Goal: Communication & Community: Ask a question

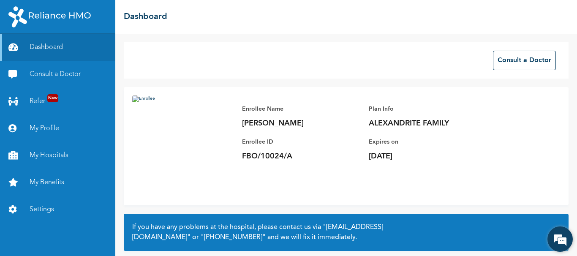
click at [556, 239] on em at bounding box center [560, 239] width 23 height 23
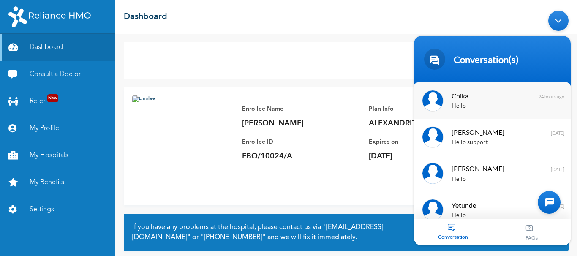
click at [468, 100] on span "Chika" at bounding box center [492, 95] width 80 height 11
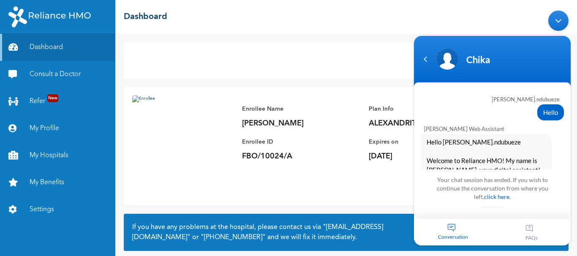
click at [450, 231] on div "Conversation" at bounding box center [453, 232] width 79 height 27
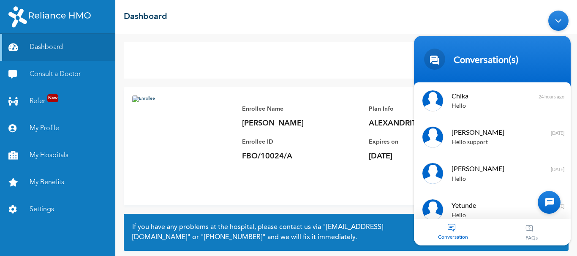
click at [547, 203] on div at bounding box center [549, 202] width 23 height 23
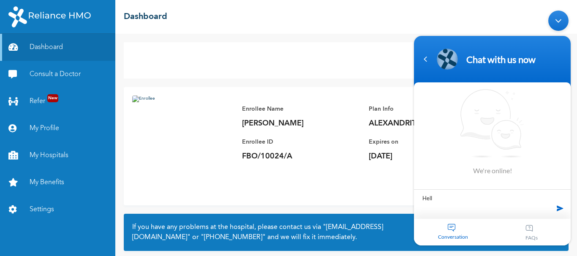
type textarea "Hello"
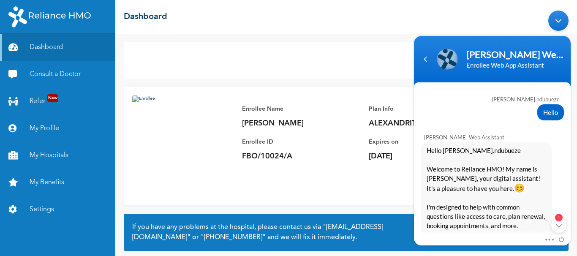
scroll to position [125, 0]
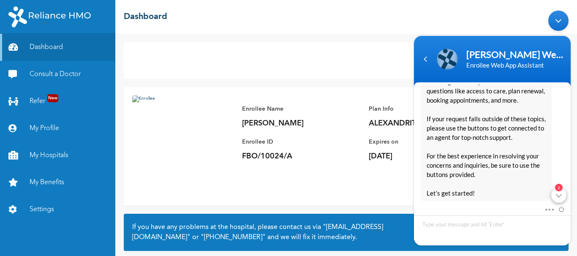
click at [560, 201] on div "2" at bounding box center [558, 195] width 15 height 15
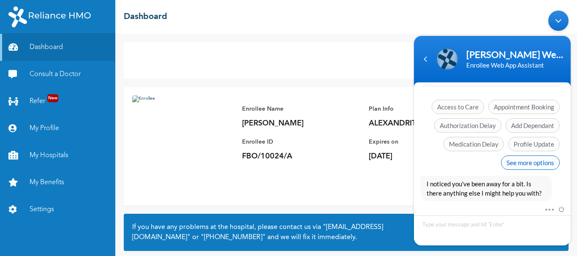
click at [537, 160] on span "See more options" at bounding box center [530, 162] width 59 height 14
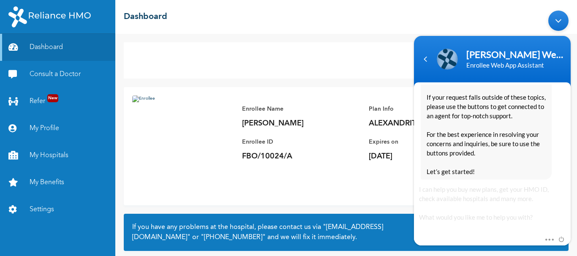
scroll to position [539, 0]
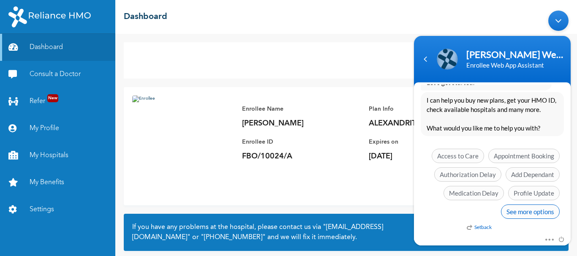
click at [528, 214] on span "See more options" at bounding box center [530, 211] width 59 height 14
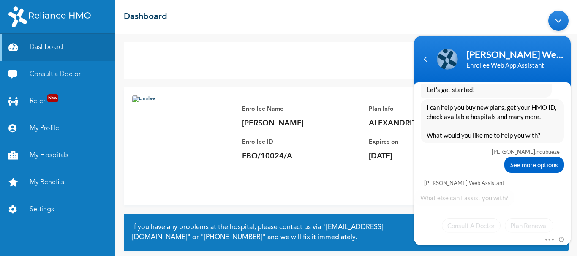
scroll to position [602, 0]
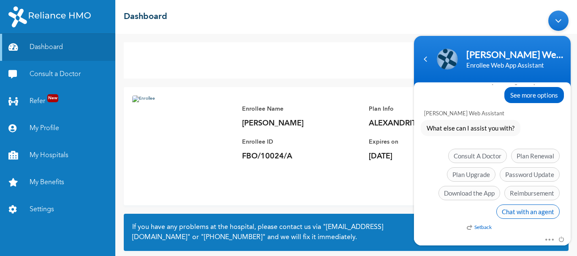
click at [522, 214] on span "Chat with an agent" at bounding box center [527, 211] width 63 height 14
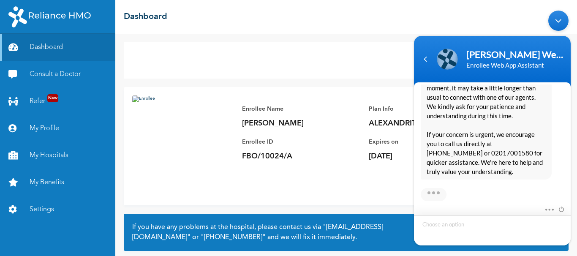
scroll to position [768, 0]
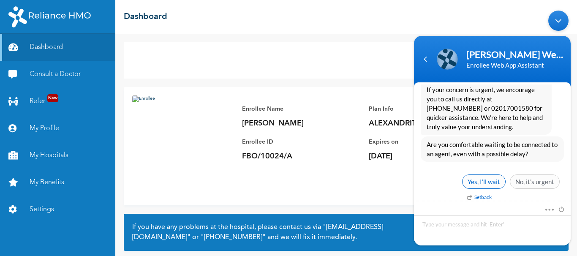
click at [486, 185] on span "Yes, I’ll wait" at bounding box center [484, 181] width 44 height 14
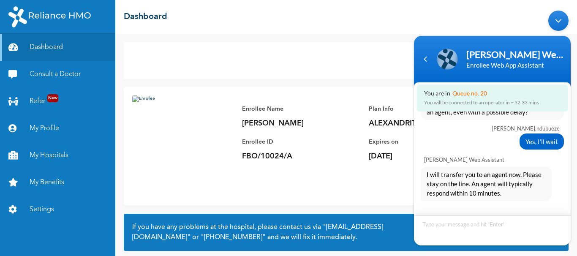
scroll to position [877, 0]
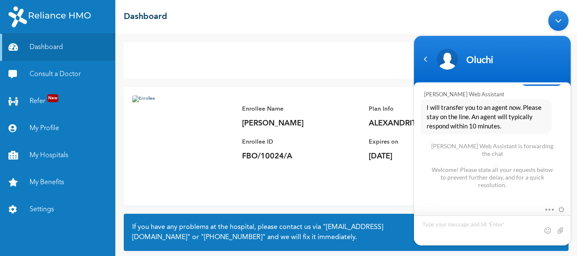
scroll to position [956, 0]
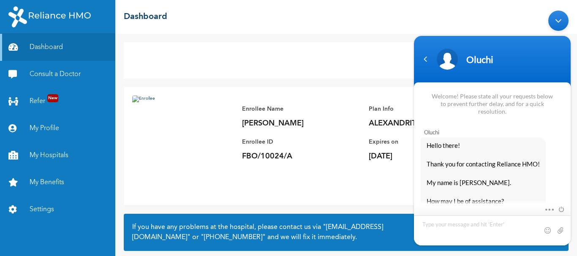
click at [484, 223] on textarea "Type your message and hit 'Enter'" at bounding box center [492, 230] width 157 height 30
type textarea "Good evening Oluchi"
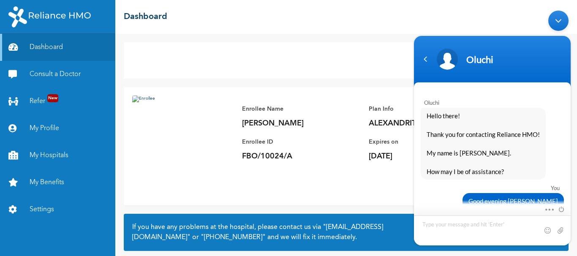
click at [442, 225] on textarea "Type your message and hit 'Enter'" at bounding box center [492, 230] width 157 height 30
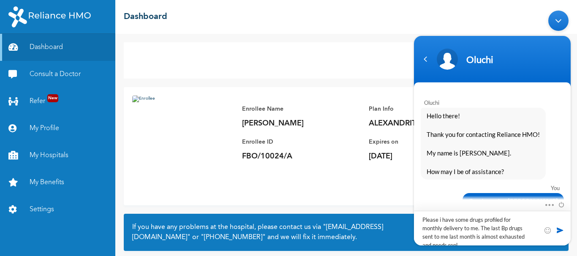
scroll to position [0, 0]
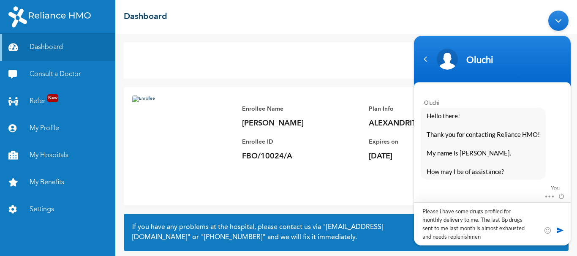
type textarea "Please i have some drugs profiled for monthly delivery to me. The last Bp drugs…"
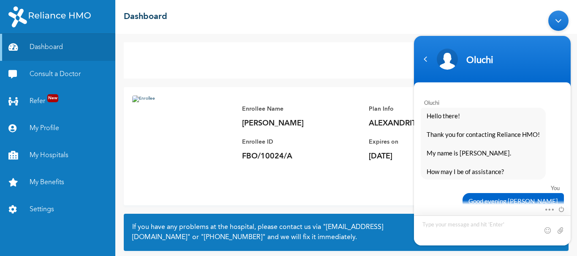
scroll to position [1032, 0]
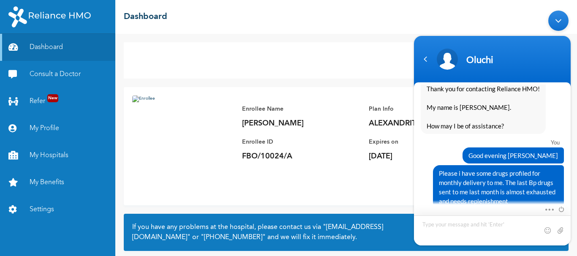
click at [425, 224] on textarea "Type your message and hit 'Enter'" at bounding box center [492, 230] width 157 height 30
type textarea "e"
type textarea "Enrollee name: Ndubueze kenneth Chidi"
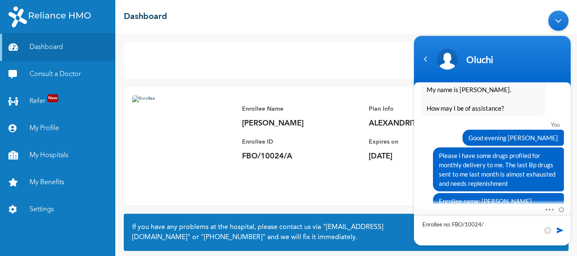
type textarea "Enrollee no: FBO/10024/A"
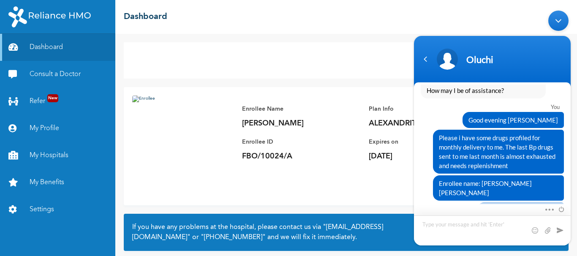
click at [424, 227] on textarea "Type your message and hit 'Enter'" at bounding box center [492, 230] width 157 height 30
type textarea "Hello"
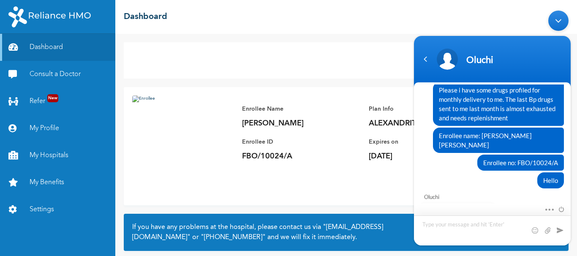
scroll to position [1133, 0]
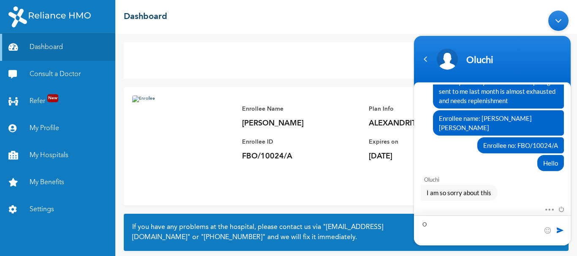
type textarea "Ok"
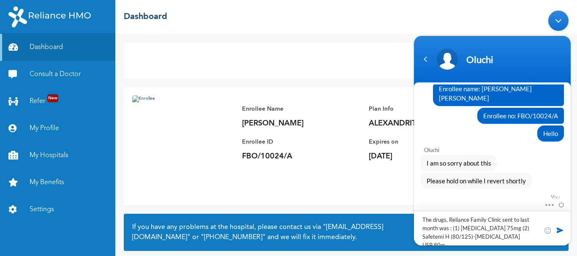
type textarea "The drugs, Reliance Family Clinic sent to last month was : (1) Clopidogrel 75mg…"
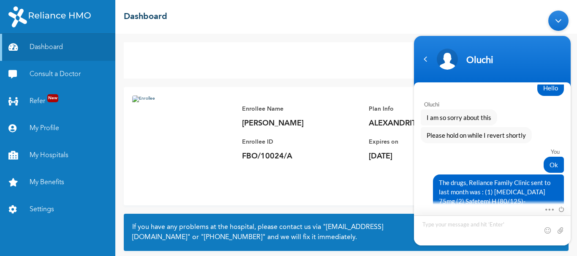
scroll to position [1207, 0]
click at [422, 220] on textarea "Type your message and hit 'Enter'" at bounding box center [492, 230] width 157 height 30
type textarea "Hello, am still waiting for response"
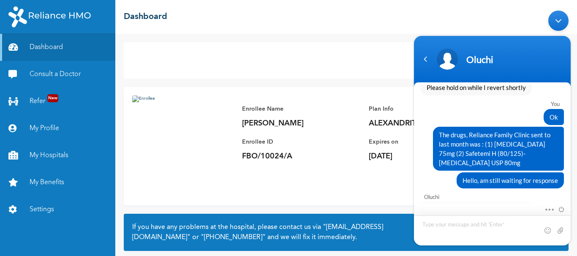
scroll to position [1291, 0]
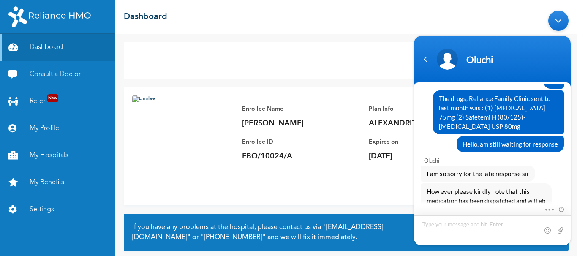
click at [465, 225] on textarea "Type your message and hit 'Enter'" at bounding box center [492, 230] width 157 height 30
type textarea "Ok."
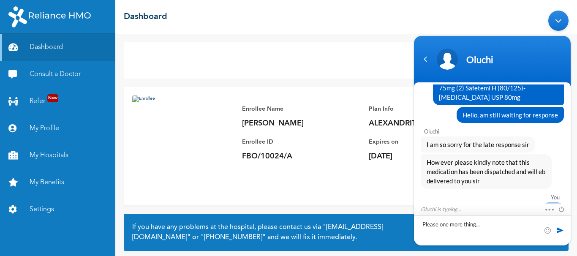
type textarea "Please one more thing..."
click at [558, 229] on span at bounding box center [560, 230] width 8 height 8
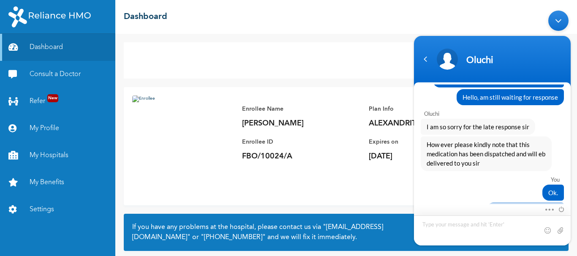
scroll to position [1386, 0]
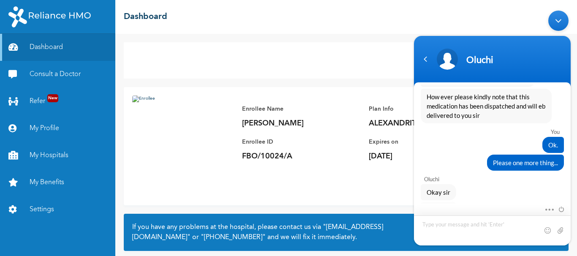
click at [458, 226] on textarea "Type your message and hit 'Enter'" at bounding box center [492, 230] width 157 height 30
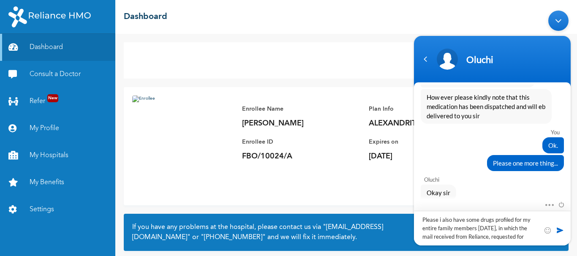
scroll to position [0, 0]
type textarea "Please i also have some drugs profiled for my entire family members yesterday, …"
click at [491, 237] on textarea "Please i also have some drugs profiled for my entire family members yesterday, …" at bounding box center [492, 223] width 157 height 43
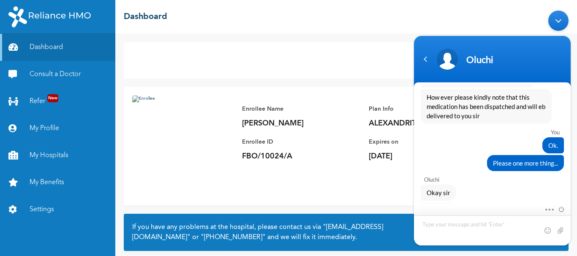
scroll to position [1443, 0]
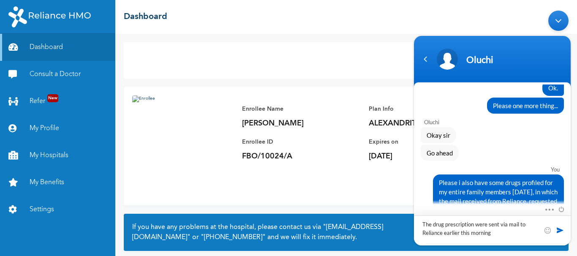
type textarea "The drug prescription were sent via mail to Reliance earlier this morning."
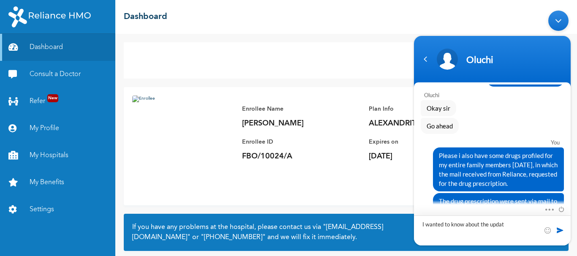
type textarea "I wanted to know about the update"
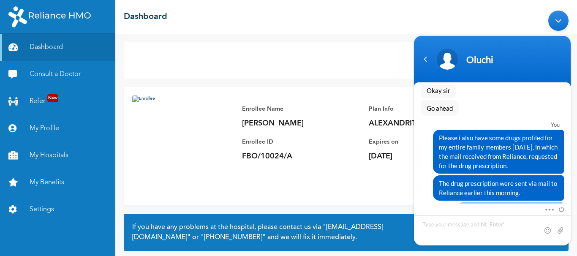
scroll to position [1527, 0]
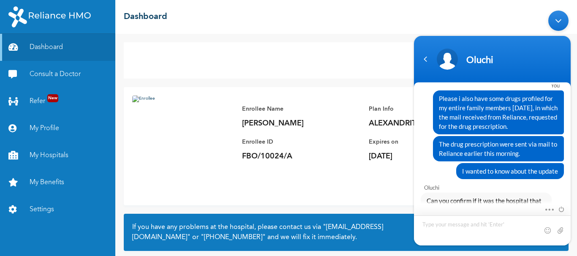
click at [436, 222] on textarea "Type your message and hit 'Enter'" at bounding box center [492, 230] width 157 height 30
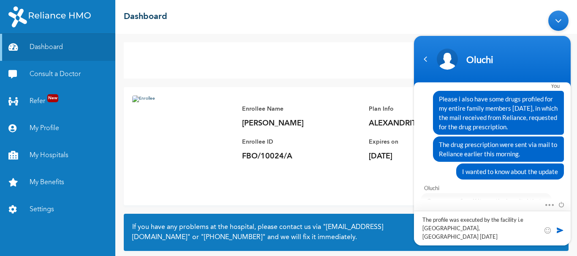
type textarea "The profile was executed by the facility i.e Outreach Children Hospital, Okota …"
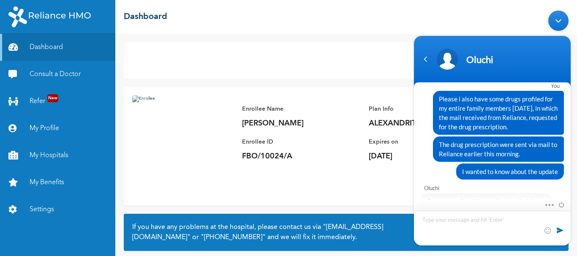
scroll to position [1575, 0]
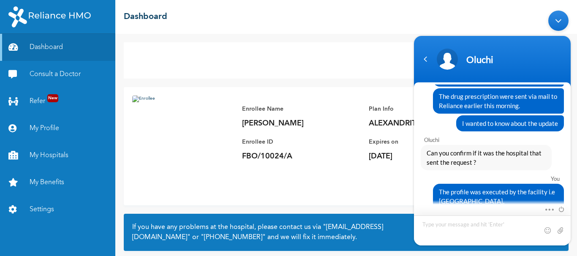
click at [453, 226] on textarea "Type your message and hit 'Enter'" at bounding box center [492, 230] width 157 height 30
click at [521, 225] on textarea "But had to send Reliance a mail on the prescription" at bounding box center [492, 230] width 157 height 30
click at [457, 235] on textarea "But had to send Reliance a mail on the prescription" at bounding box center [492, 230] width 157 height 30
type textarea "But had to send Reliance a mail on the prescription as requested by Reliance HM…"
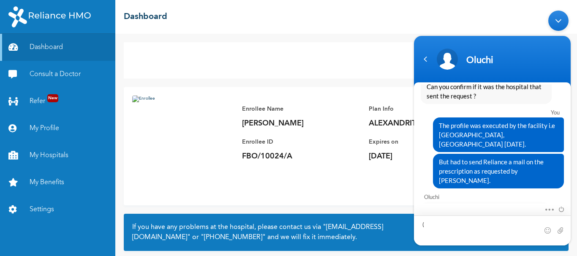
scroll to position [1641, 0]
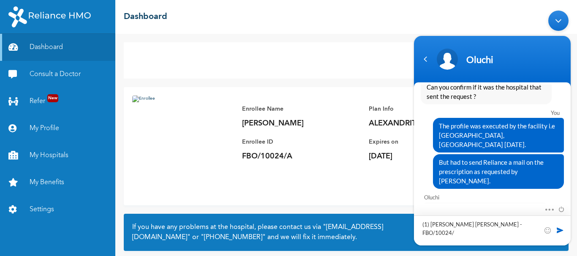
type textarea "(1) Ndubueze Kenneth Chidi - FBO/10024/A"
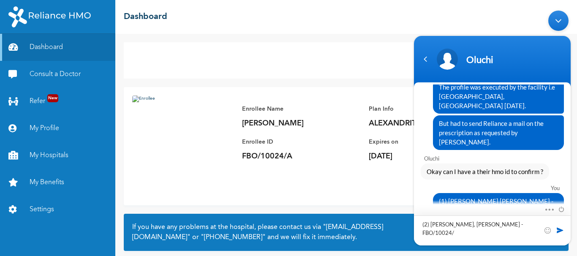
type textarea "(2) Kenneth-Ndubueze, Emmanuel - FBO/10024/B"
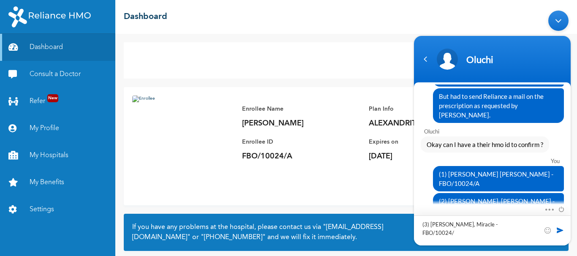
type textarea "(3) Kenneth-Ndubueze, Miracle - FBO/10024/C"
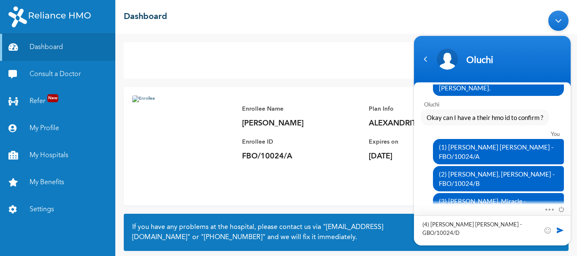
click at [502, 224] on textarea "(4) Kenneth-Ndubueze Nneka - GBO/10024/D" at bounding box center [492, 230] width 157 height 30
type textarea "(4) Kenneth-Ndubueze Nneka - FBO/10024/D"
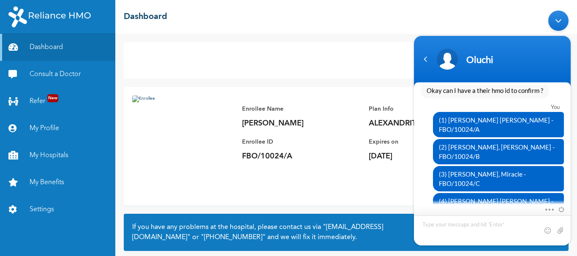
scroll to position [1800, 0]
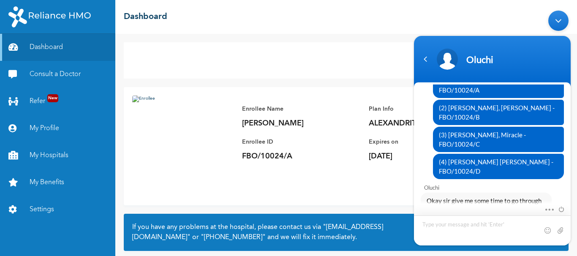
click at [455, 227] on textarea "Type your message and hit 'Enter'" at bounding box center [492, 230] width 157 height 30
type textarea "Ok"
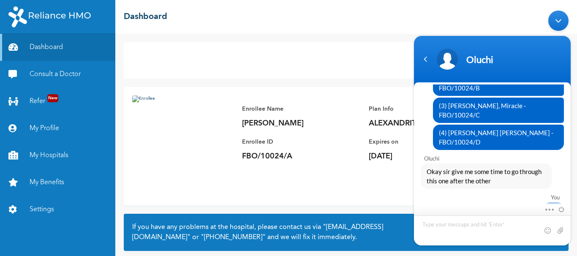
scroll to position [1859, 0]
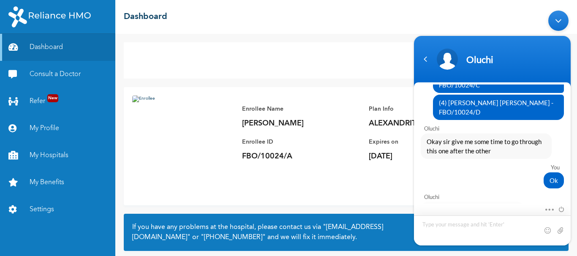
click at [429, 221] on textarea "Type your message and hit 'Enter'" at bounding box center [492, 230] width 157 height 30
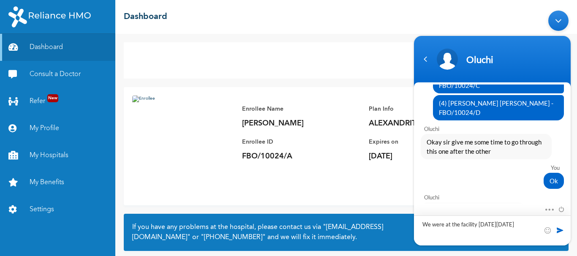
type textarea "We were at the facility on Tuesday, August 12"
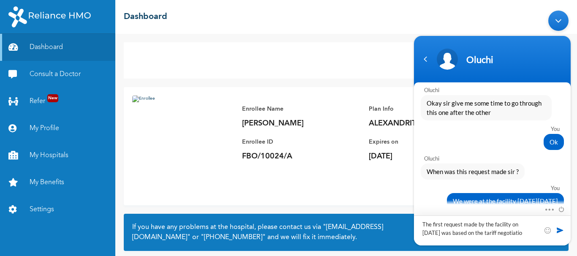
type textarea "The first request made by the facility on August 12 was based on the tariff neg…"
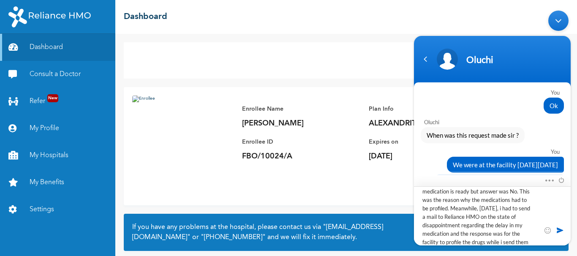
scroll to position [21, 0]
type textarea "After then, yesterday. i visited to confirm our medication is ready but answer …"
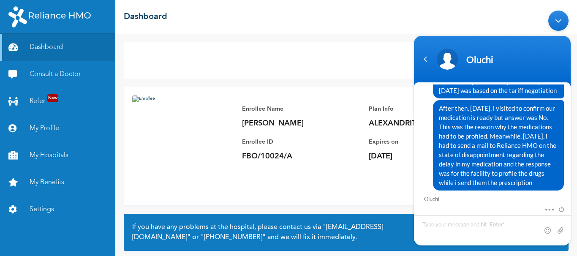
scroll to position [2083, 0]
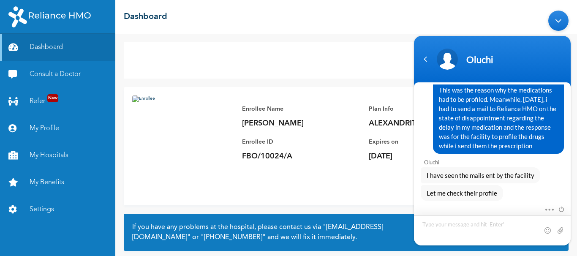
click at [440, 224] on textarea "Type your message and hit 'Enter'" at bounding box center [492, 230] width 157 height 30
type textarea "Ok"
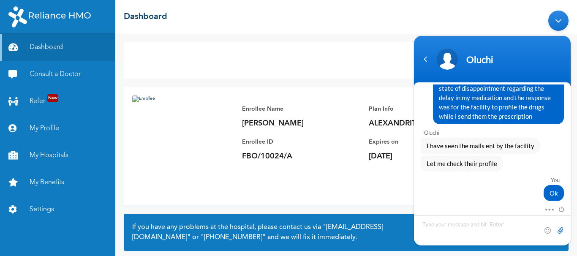
click at [559, 231] on input "file" at bounding box center [560, 230] width 8 height 8
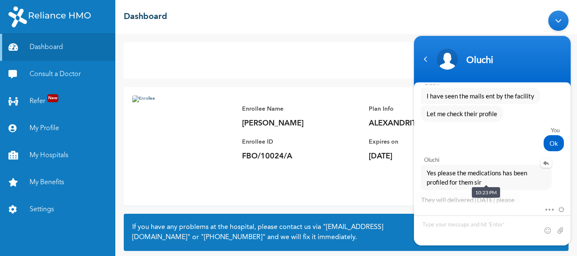
scroll to position [2169, 0]
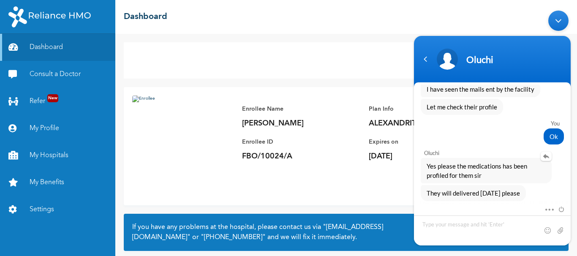
click at [545, 176] on span "Yes please the medications has been profiled for them sir" at bounding box center [486, 170] width 119 height 19
click at [547, 160] on em at bounding box center [546, 156] width 11 height 9
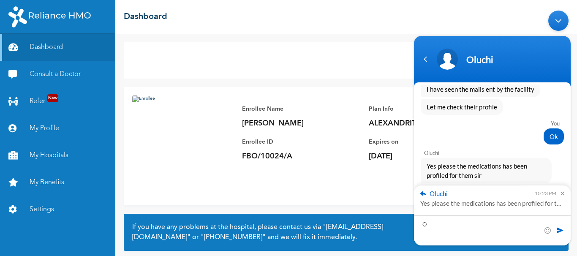
scroll to position [2169, 0]
type textarea "Ok. I so much appreciate ur time"
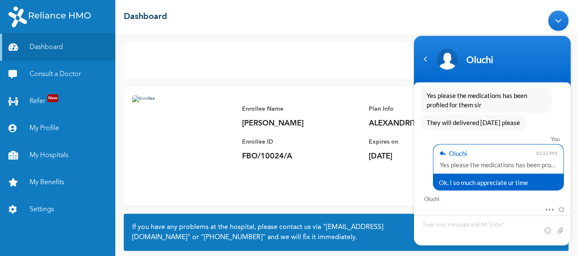
scroll to position [2276, 0]
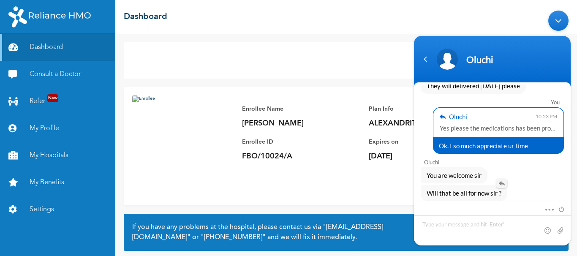
click at [502, 184] on em at bounding box center [501, 183] width 11 height 9
type textarea "Yes"
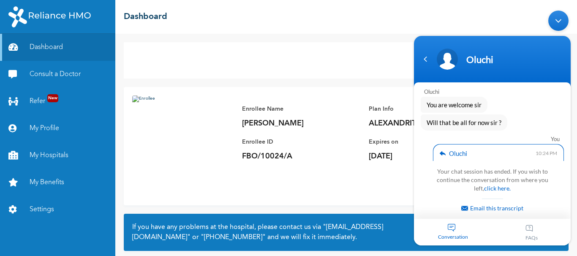
scroll to position [2596, 0]
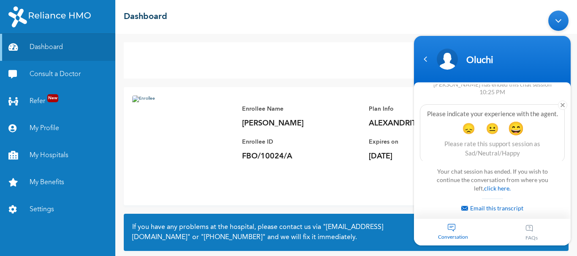
click at [519, 123] on span "😄" at bounding box center [516, 128] width 16 height 16
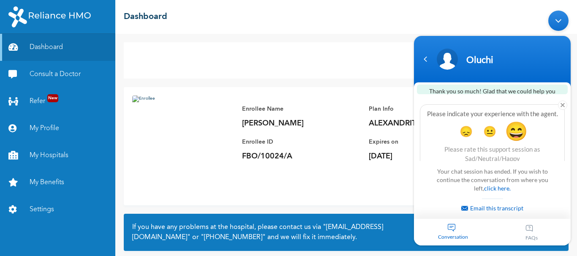
scroll to position [2664, 0]
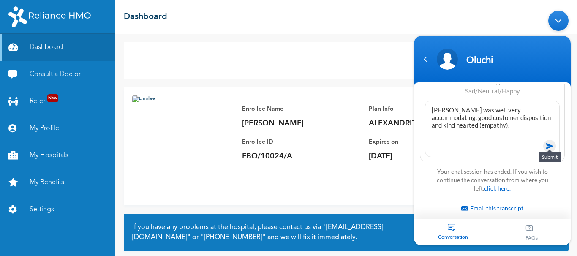
type textarea "Oluchi was well very accommodating, good customer disposition and kind hearted …"
click at [548, 143] on span at bounding box center [549, 146] width 13 height 13
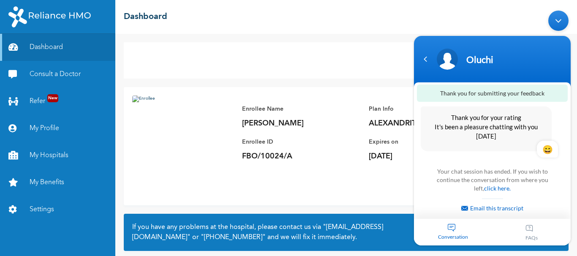
scroll to position [2595, 0]
